Goal: Information Seeking & Learning: Find specific fact

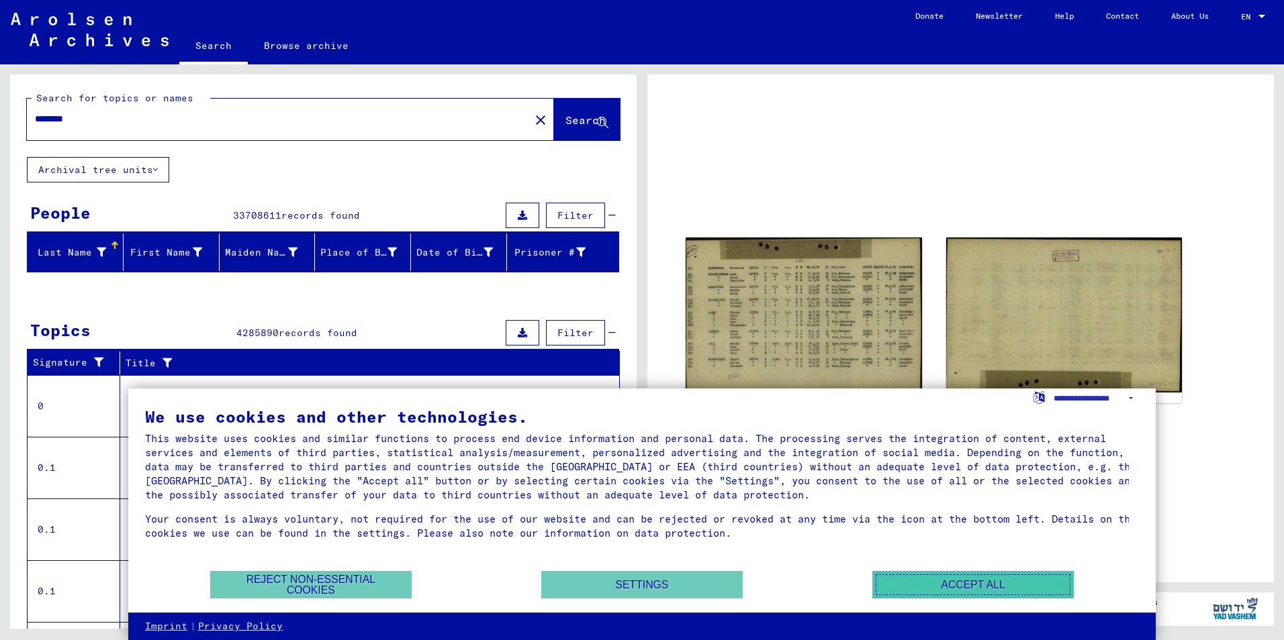
click at [1005, 585] on button "Accept all" at bounding box center [972, 585] width 201 height 28
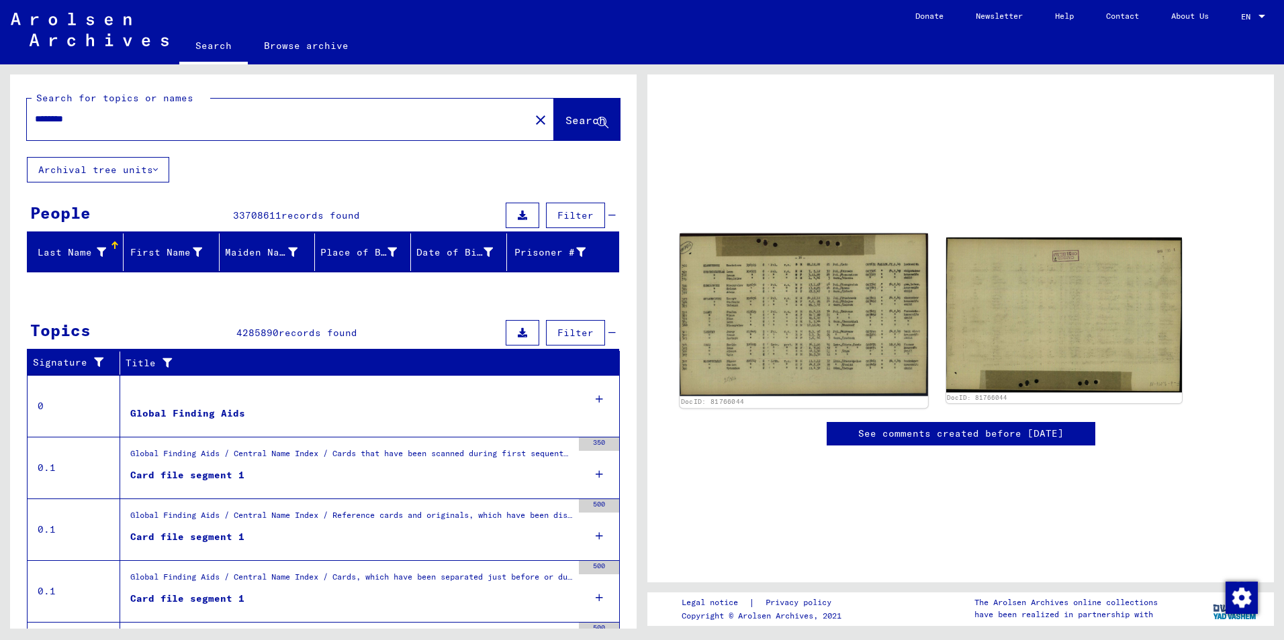
click at [757, 315] on img at bounding box center [803, 315] width 248 height 162
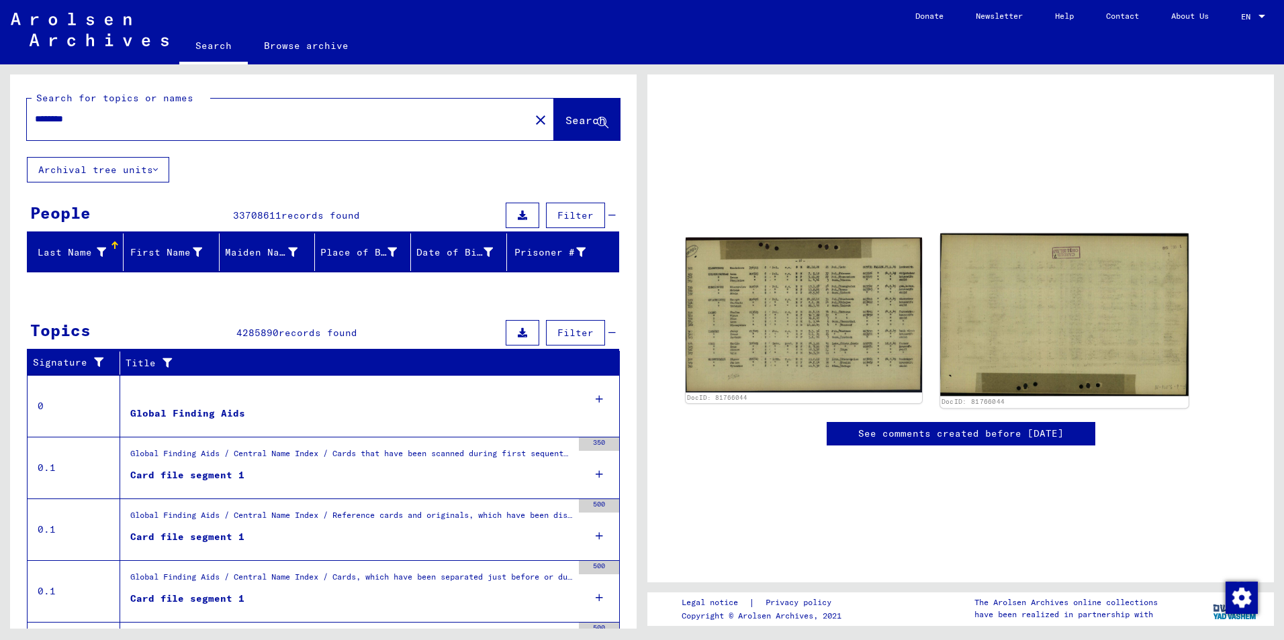
click at [1001, 307] on img at bounding box center [1064, 315] width 248 height 162
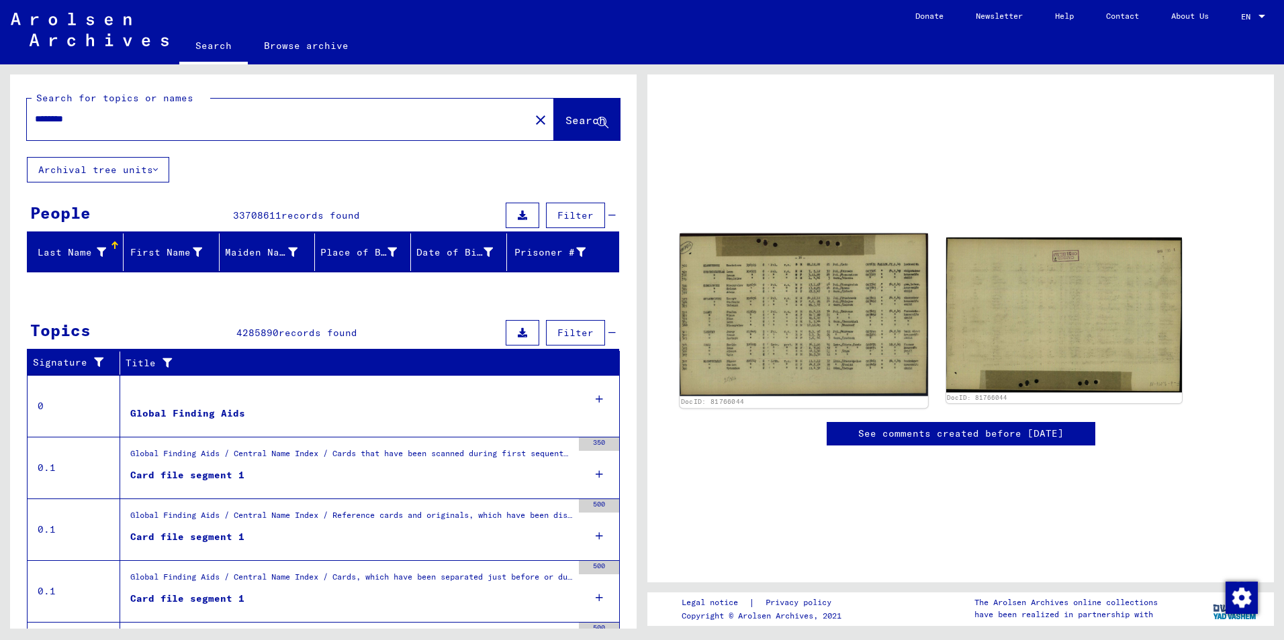
click at [822, 292] on img at bounding box center [803, 315] width 248 height 162
drag, startPoint x: 749, startPoint y: 329, endPoint x: 777, endPoint y: 279, distance: 58.0
click at [777, 279] on img at bounding box center [803, 315] width 248 height 162
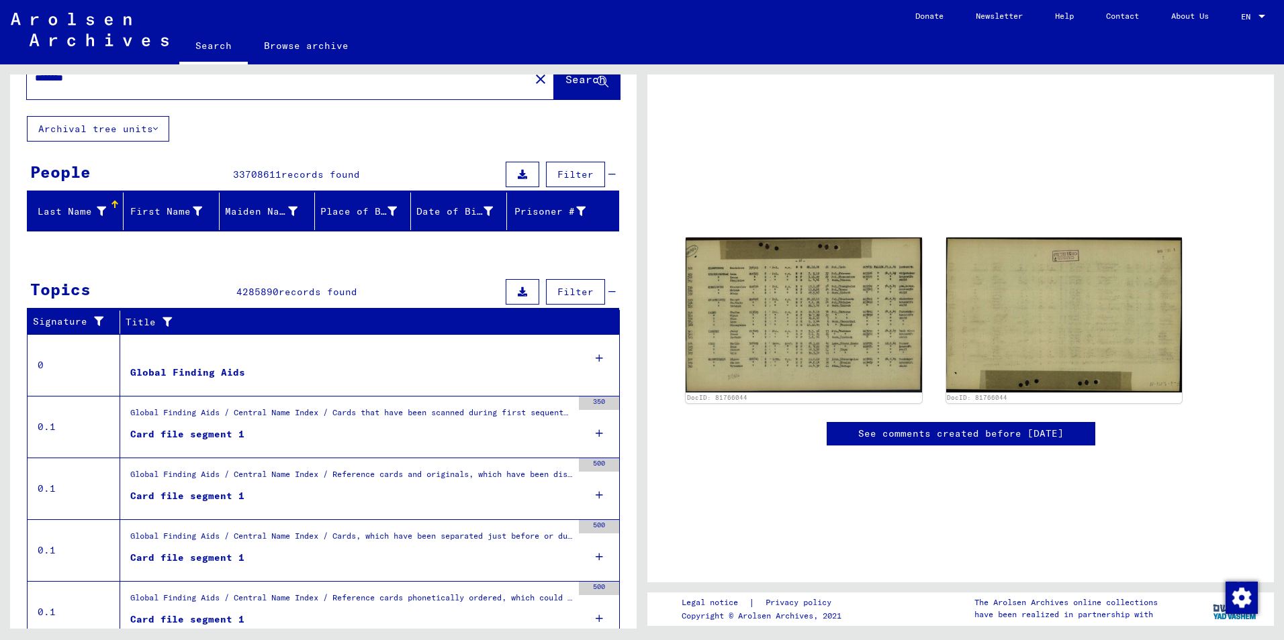
scroll to position [95, 0]
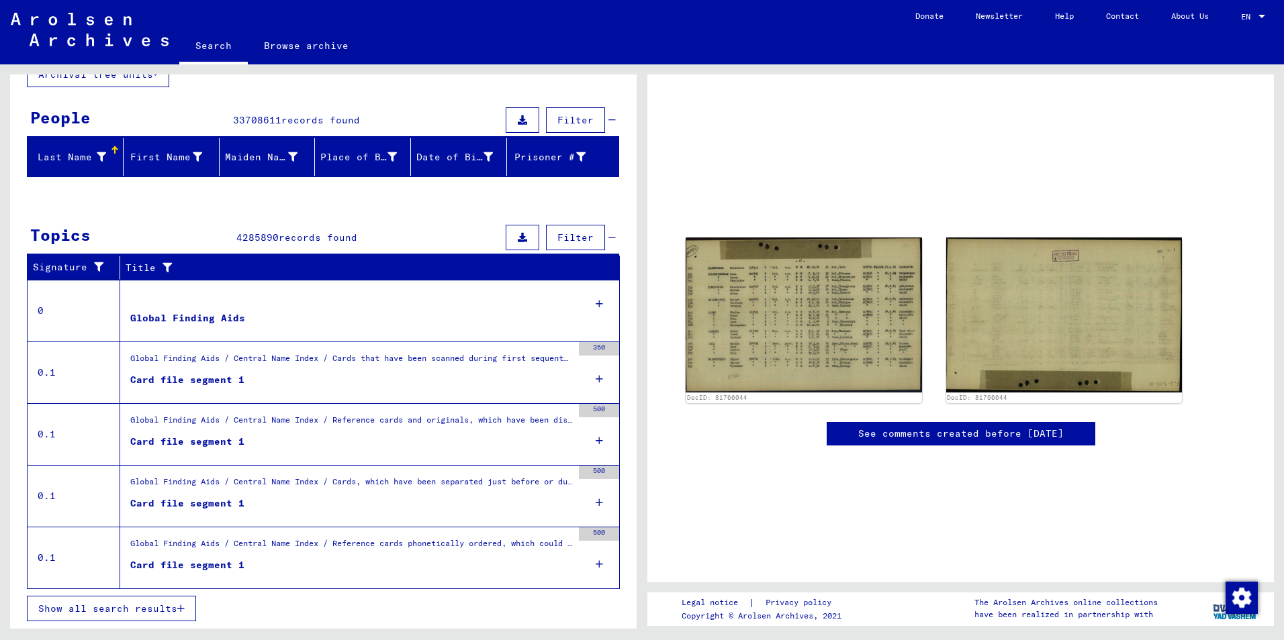
click at [209, 315] on div "Global Finding Aids" at bounding box center [187, 319] width 115 height 14
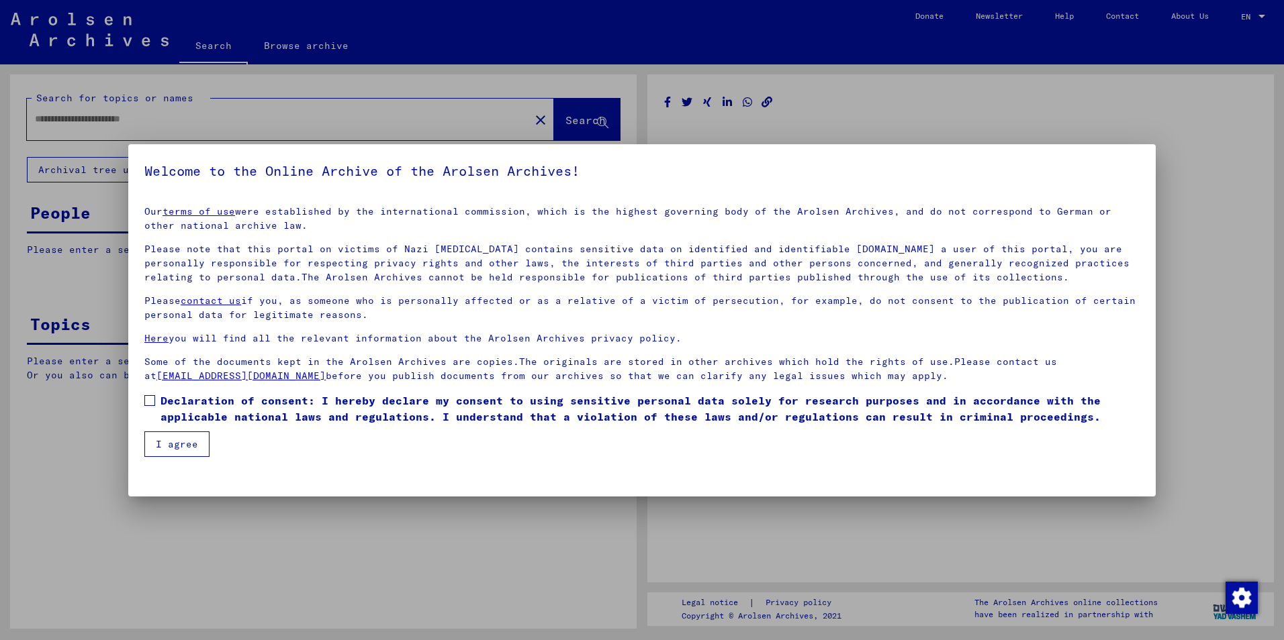
type input "********"
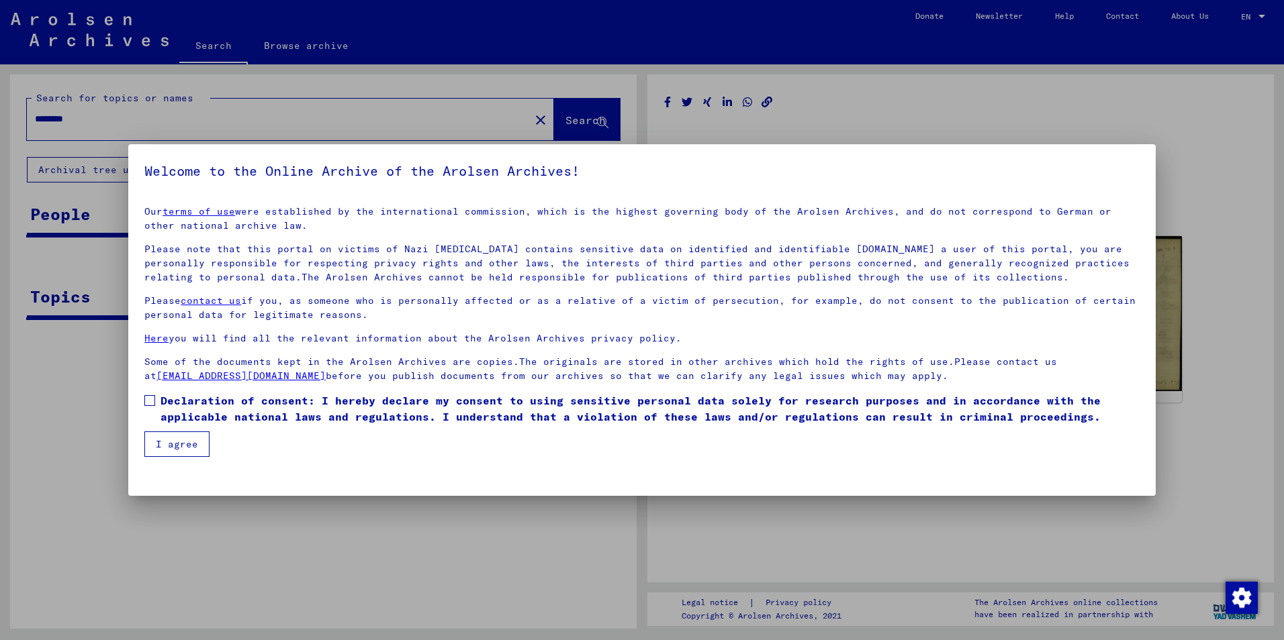
click at [156, 405] on label "Declaration of consent: I hereby declare my consent to using sensitive personal…" at bounding box center [641, 409] width 995 height 32
click at [179, 444] on button "I agree" at bounding box center [176, 445] width 65 height 26
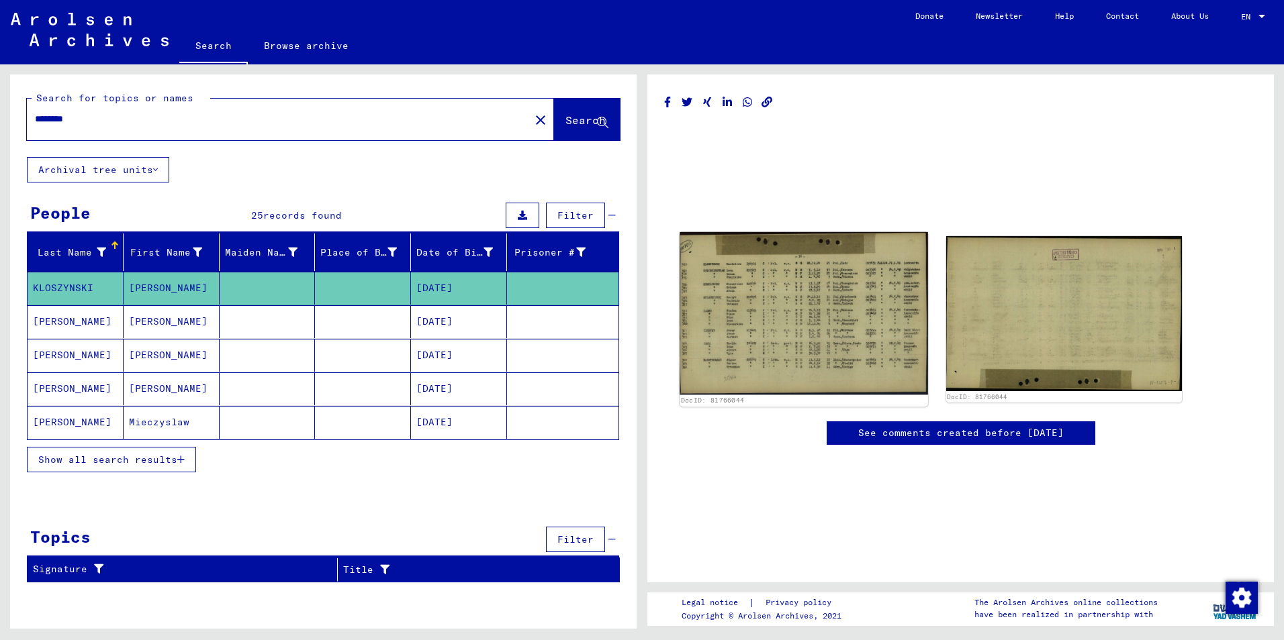
click at [787, 311] on img at bounding box center [803, 313] width 248 height 162
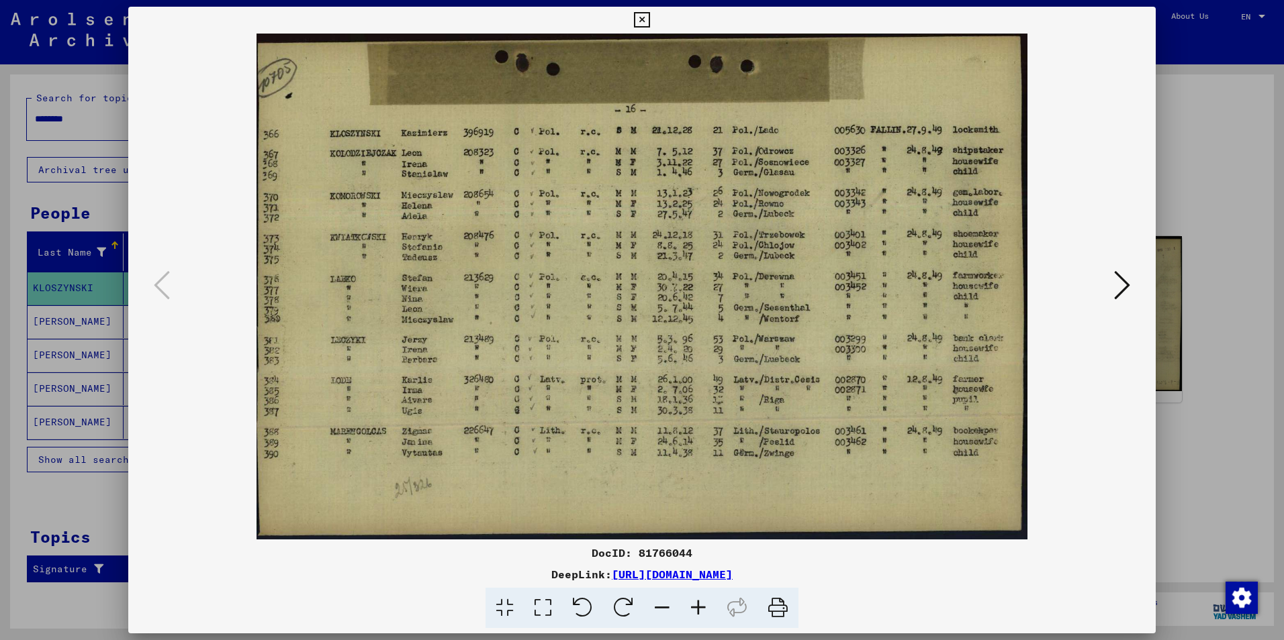
click at [1204, 187] on div at bounding box center [642, 320] width 1284 height 640
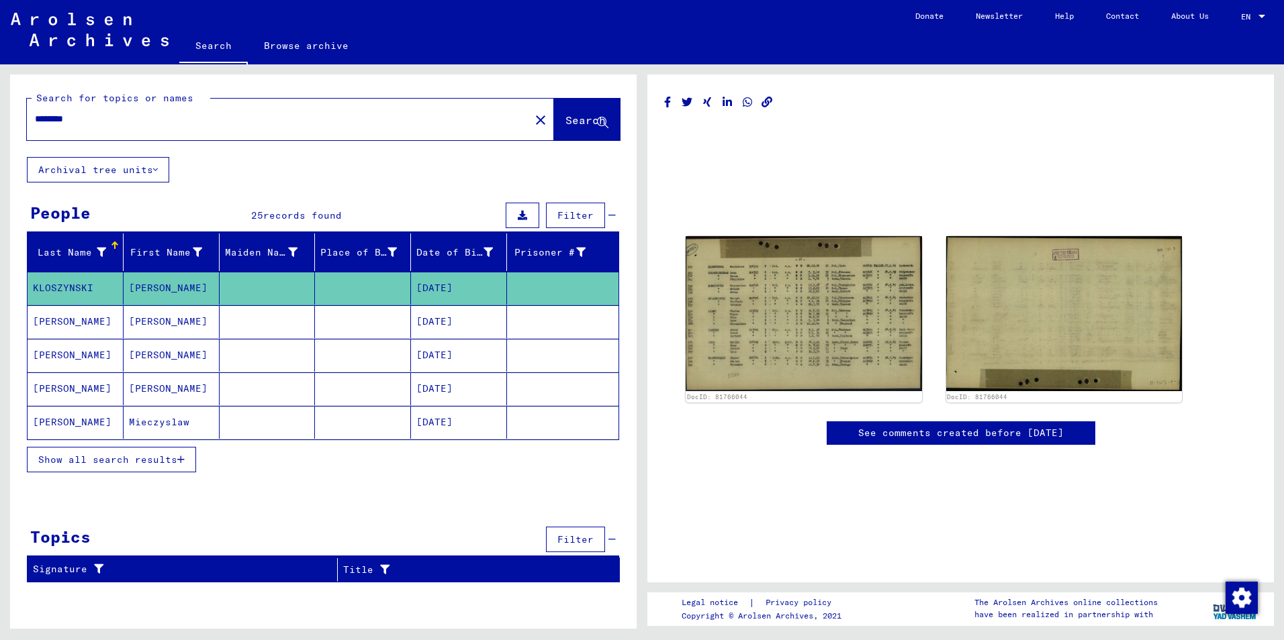
click at [152, 323] on mat-cell "[PERSON_NAME]" at bounding box center [172, 321] width 96 height 33
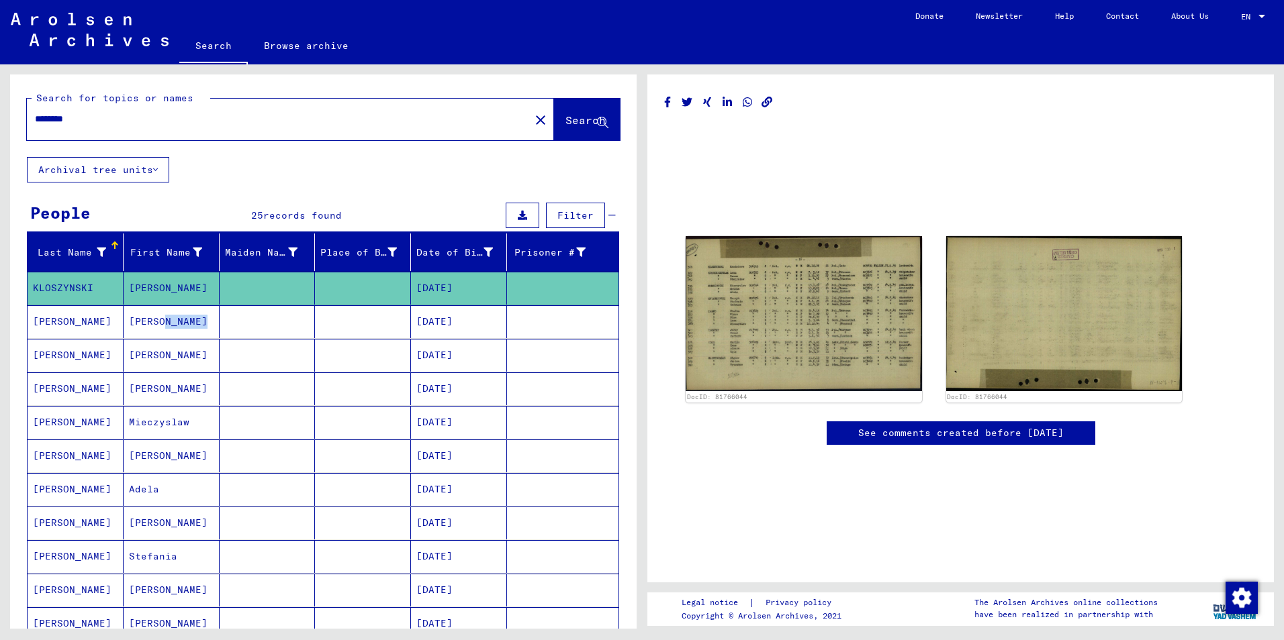
click at [152, 323] on mat-cell "[PERSON_NAME]" at bounding box center [172, 321] width 96 height 33
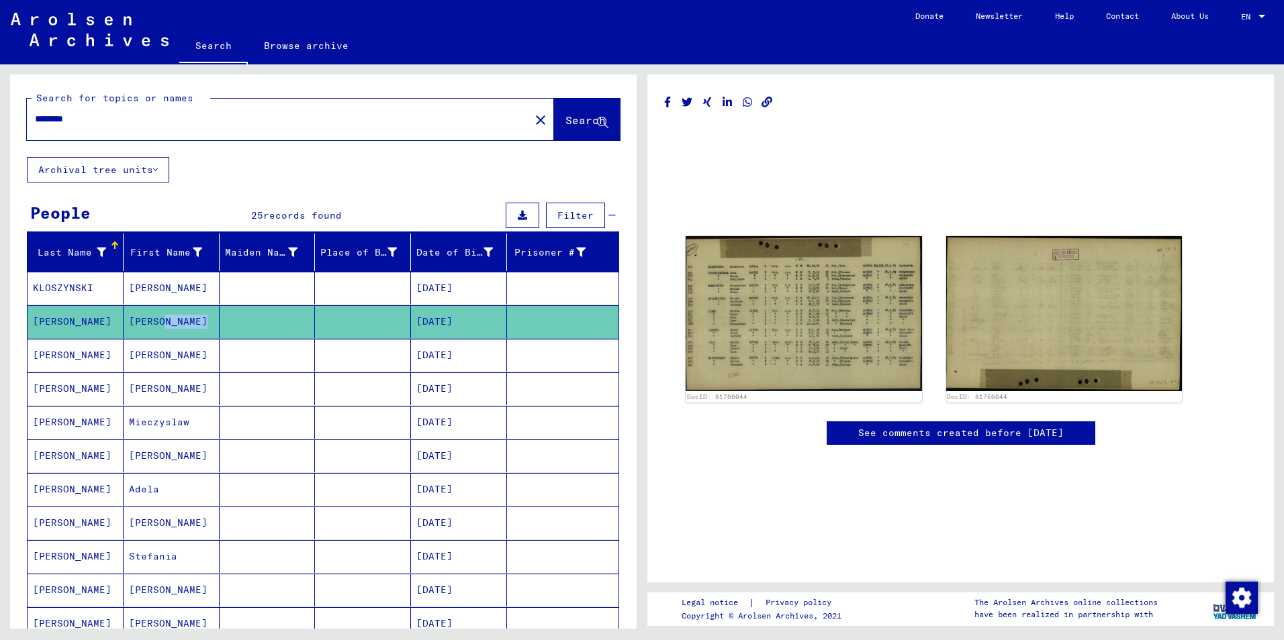
click at [152, 323] on mat-cell "[PERSON_NAME]" at bounding box center [172, 321] width 96 height 33
click at [439, 321] on mat-cell "[DATE]" at bounding box center [459, 321] width 96 height 33
click at [54, 320] on mat-cell "[PERSON_NAME]" at bounding box center [76, 321] width 96 height 33
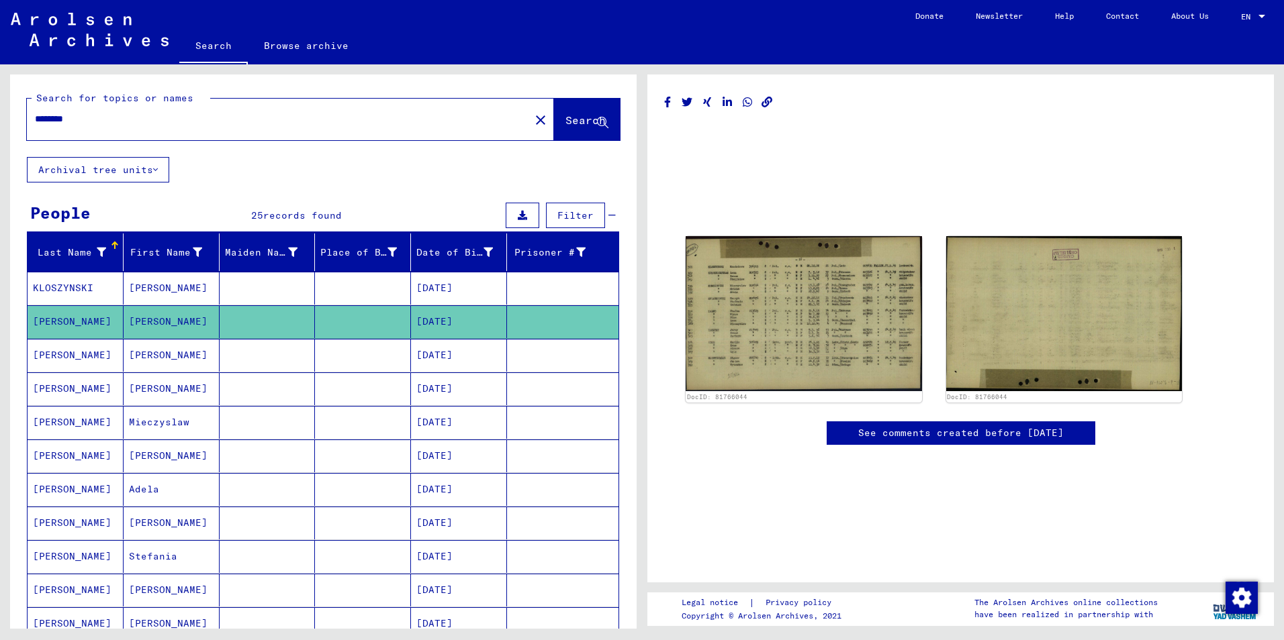
click at [54, 320] on mat-cell "[PERSON_NAME]" at bounding box center [76, 321] width 96 height 33
